Goal: Communication & Community: Share content

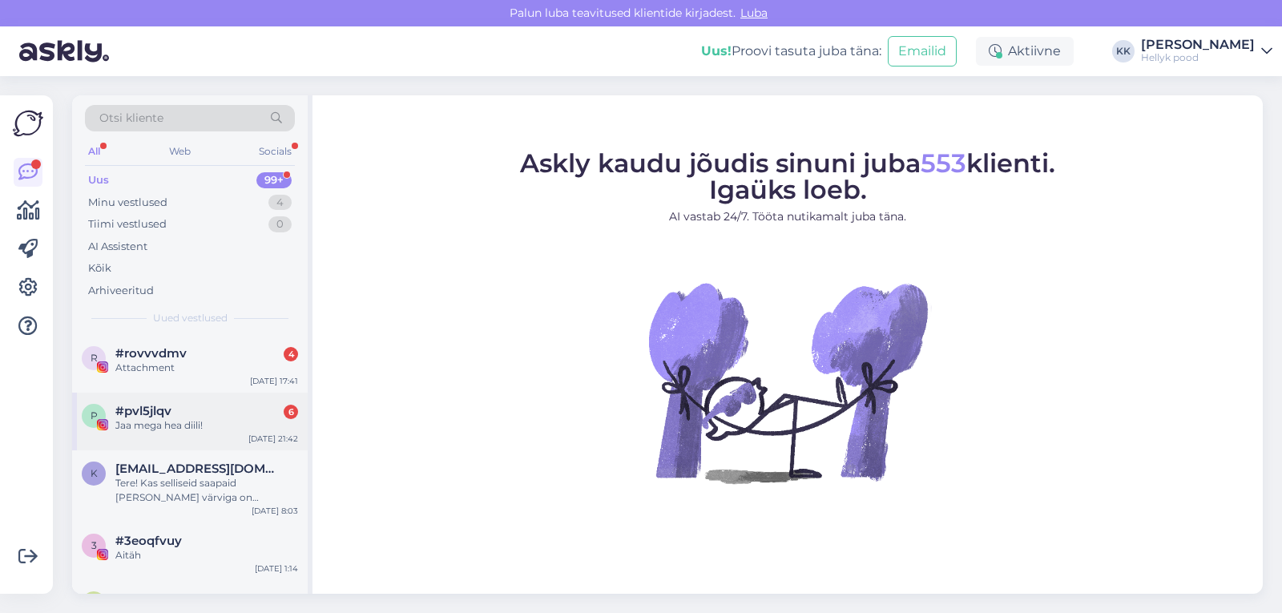
click at [160, 404] on span "#pvl5jlqv" at bounding box center [143, 411] width 56 height 14
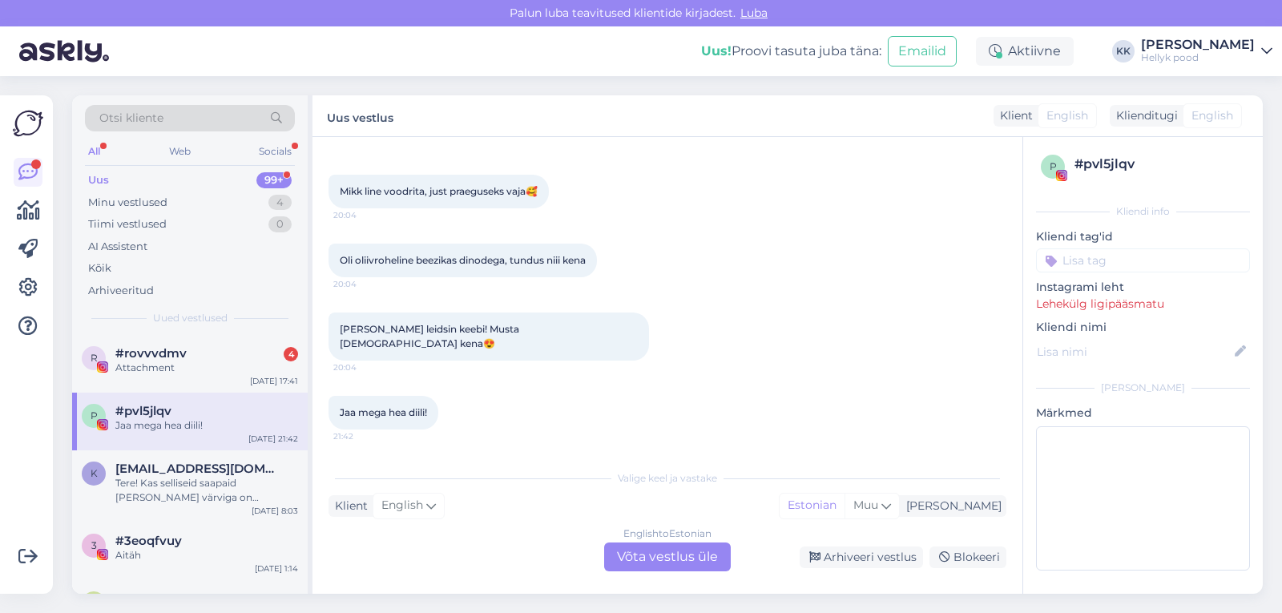
scroll to position [1445, 0]
click at [169, 361] on div "Attachment" at bounding box center [206, 368] width 183 height 14
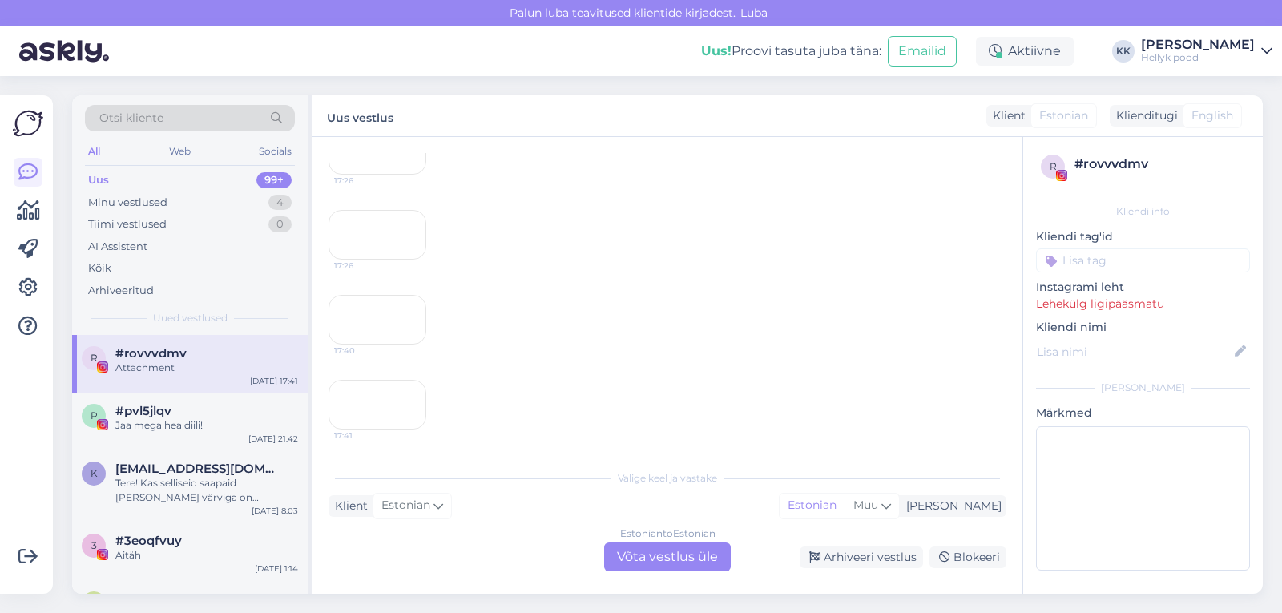
scroll to position [2651, 0]
click at [153, 203] on div "Minu vestlused" at bounding box center [127, 203] width 79 height 16
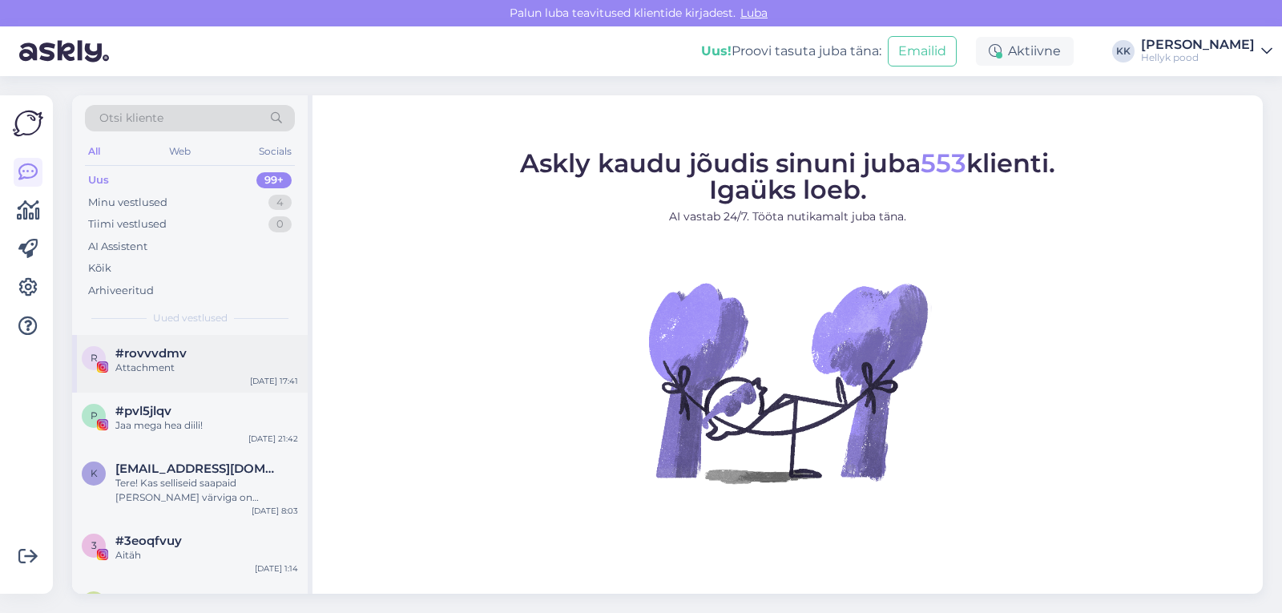
click at [183, 366] on div "Attachment" at bounding box center [206, 368] width 183 height 14
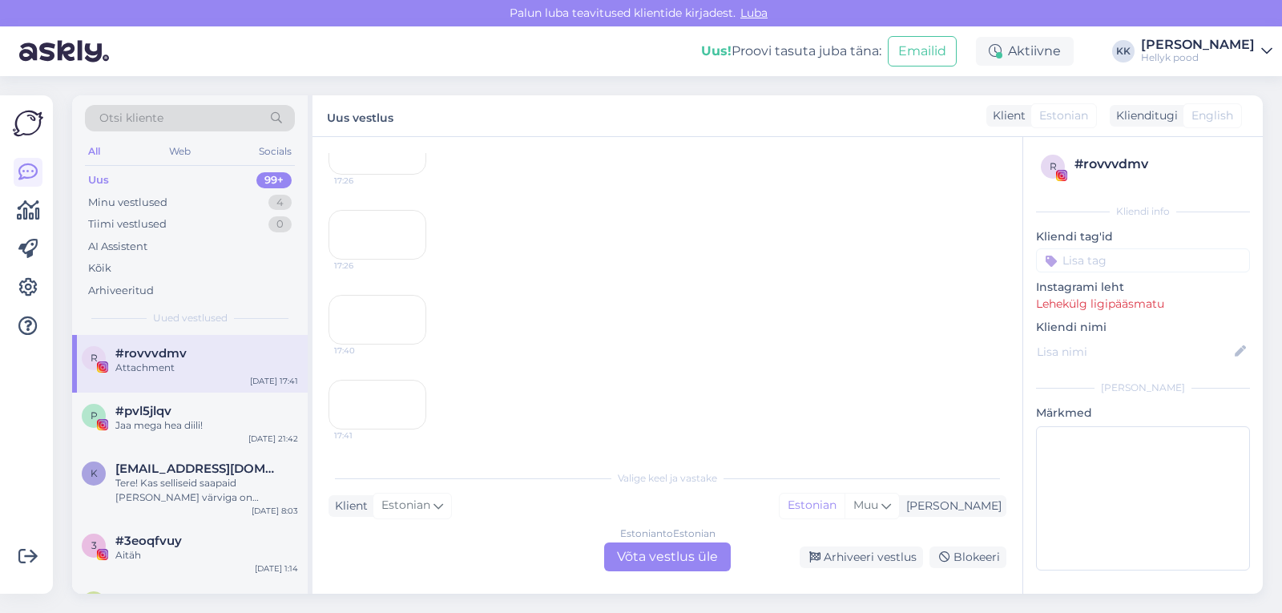
scroll to position [2555, 0]
